Goal: Use online tool/utility: Utilize a website feature to perform a specific function

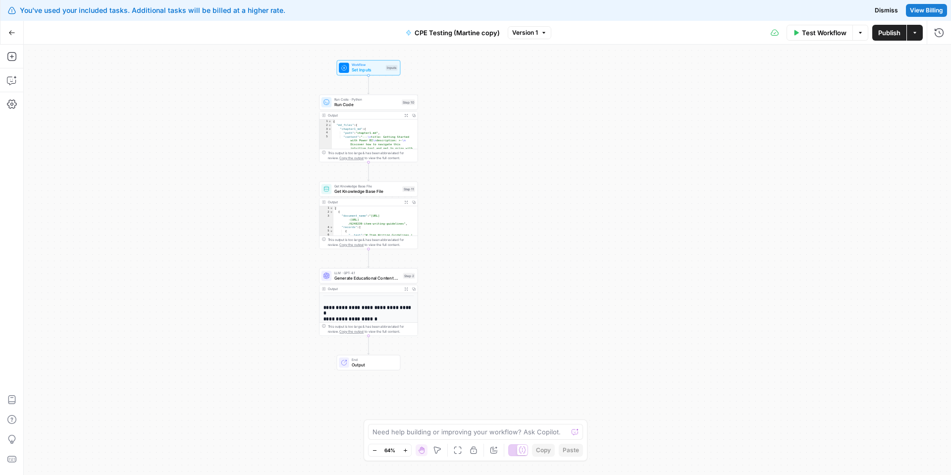
click at [822, 30] on span "Test Workflow" at bounding box center [824, 33] width 45 height 10
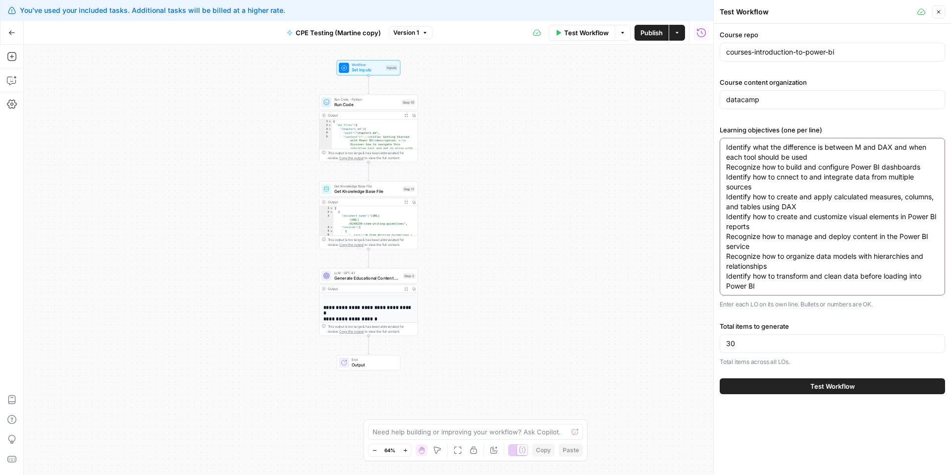
click at [826, 210] on textarea "Identify what the difference is between M and DAX and when each tool should be …" at bounding box center [832, 216] width 213 height 149
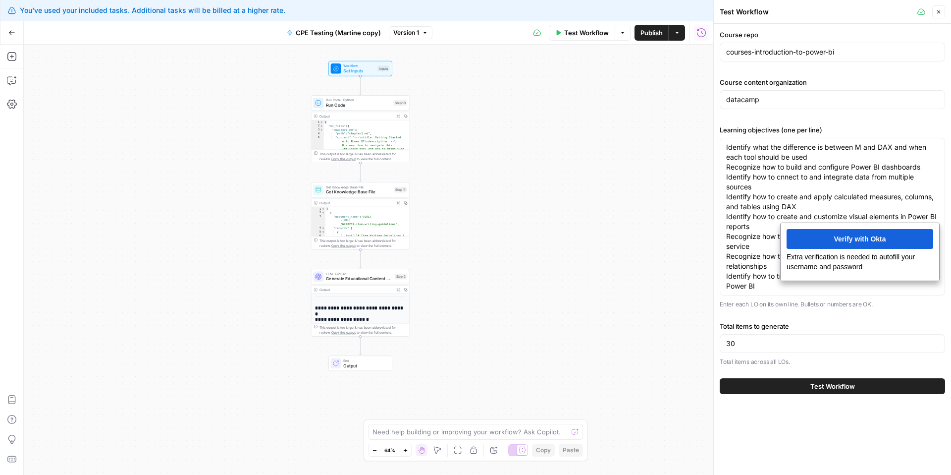
click at [850, 61] on div "Course repo courses-introduction-to-power-bi" at bounding box center [832, 48] width 225 height 36
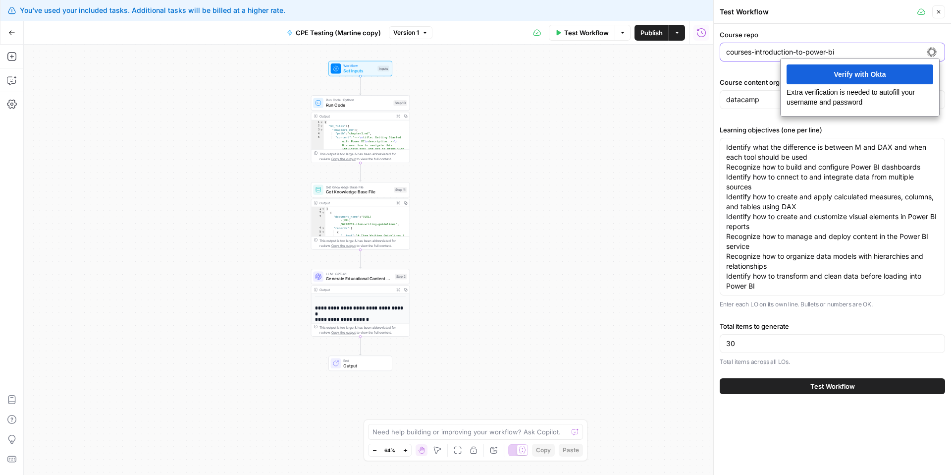
drag, startPoint x: 853, startPoint y: 52, endPoint x: 662, endPoint y: 50, distance: 190.7
click at [662, 50] on body "You've used your included tasks. Additional tasks will be billed at a higher ra…" at bounding box center [475, 237] width 951 height 475
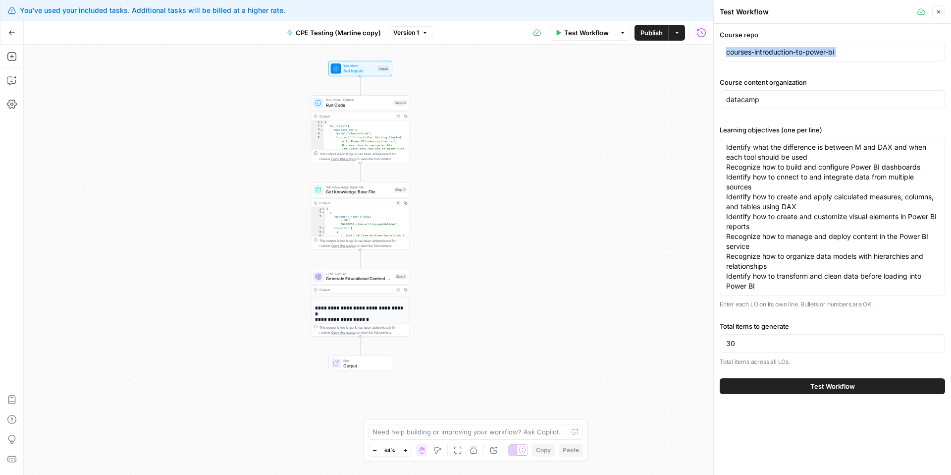
drag, startPoint x: 821, startPoint y: 41, endPoint x: 724, endPoint y: 53, distance: 97.4
click at [724, 53] on div "courses-introduction-to-power-bi" at bounding box center [832, 52] width 225 height 19
paste input "Understanding Prompt Engineering"
click at [821, 54] on input "courses-introduction-to-power-biUnderstanding Prompt Engineering" at bounding box center [832, 52] width 213 height 10
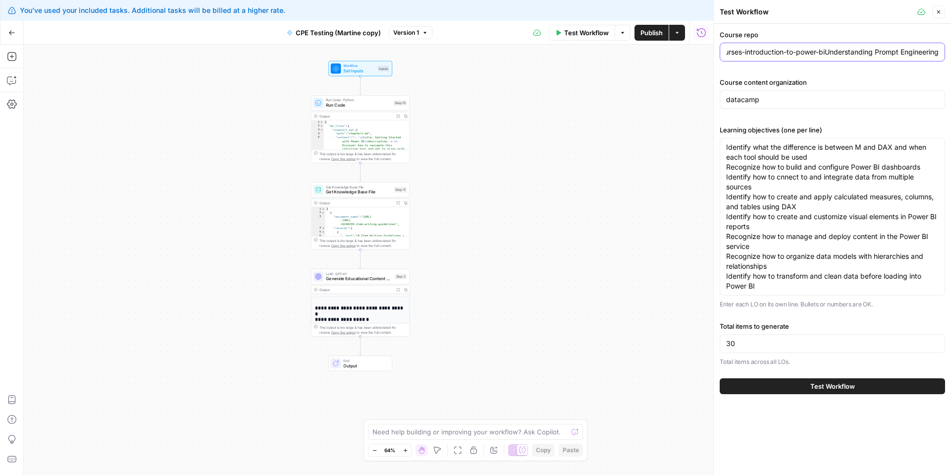
scroll to position [0, 0]
drag, startPoint x: 820, startPoint y: 53, endPoint x: 811, endPoint y: 58, distance: 10.7
click at [713, 51] on div "Test Workflow Close Course repo courses-introduction-to-power-biUnderstanding P…" at bounding box center [832, 237] width 238 height 475
drag, startPoint x: 867, startPoint y: 53, endPoint x: 738, endPoint y: 73, distance: 131.4
click at [721, 53] on div "Understanding Prompt Engineering" at bounding box center [832, 52] width 225 height 19
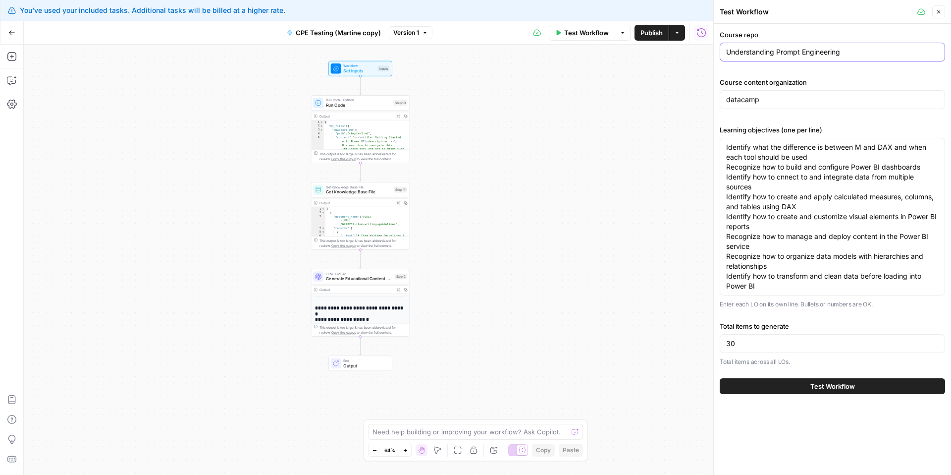
paste input "courses-understanding-prompt-e"
type input "courses-understanding-prompt-engineering"
click at [820, 171] on textarea "Identify what the difference is between M and DAX and when each tool should be …" at bounding box center [832, 216] width 213 height 149
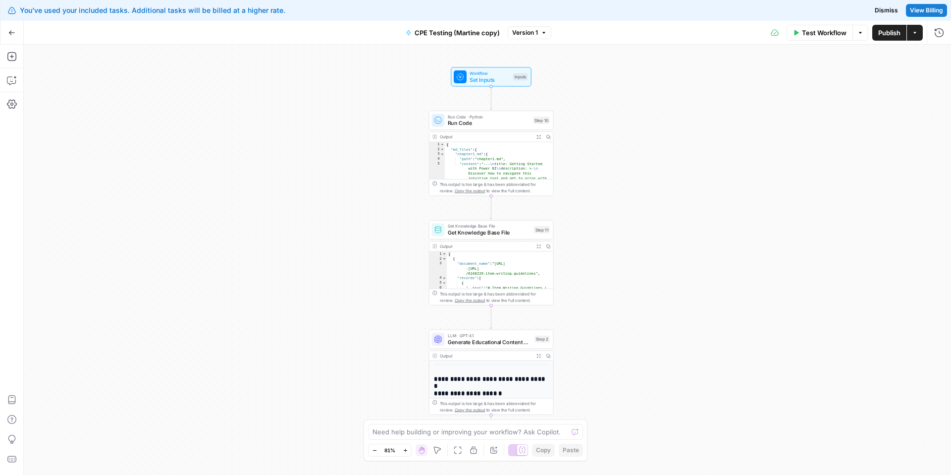
click at [818, 35] on span "Test Workflow" at bounding box center [824, 33] width 45 height 10
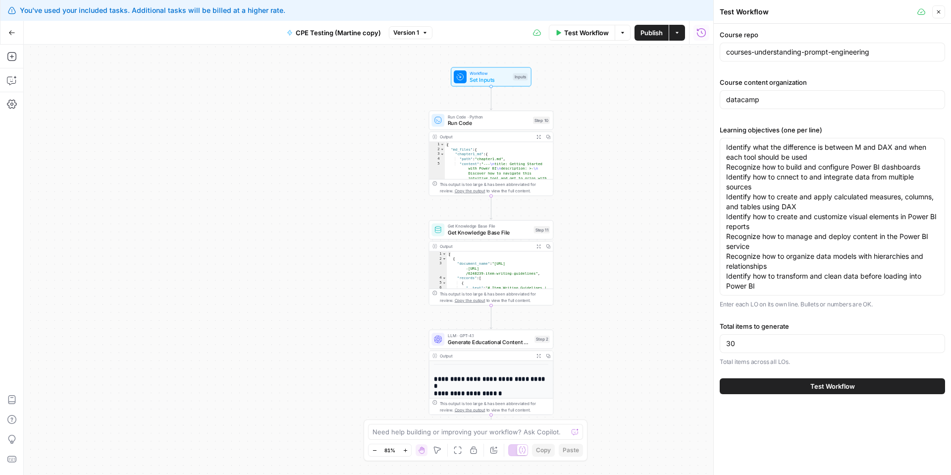
click at [684, 82] on div "Workflow Set Inputs Inputs Run Code · Python Run Code Step 10 Output Expand Out…" at bounding box center [369, 260] width 690 height 430
